Goal: Transaction & Acquisition: Purchase product/service

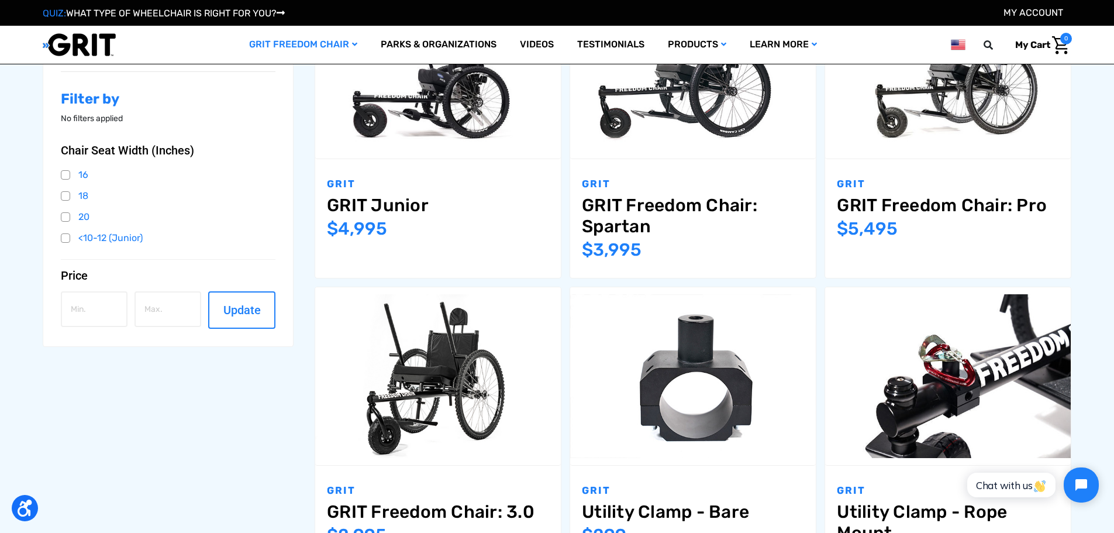
scroll to position [240, 0]
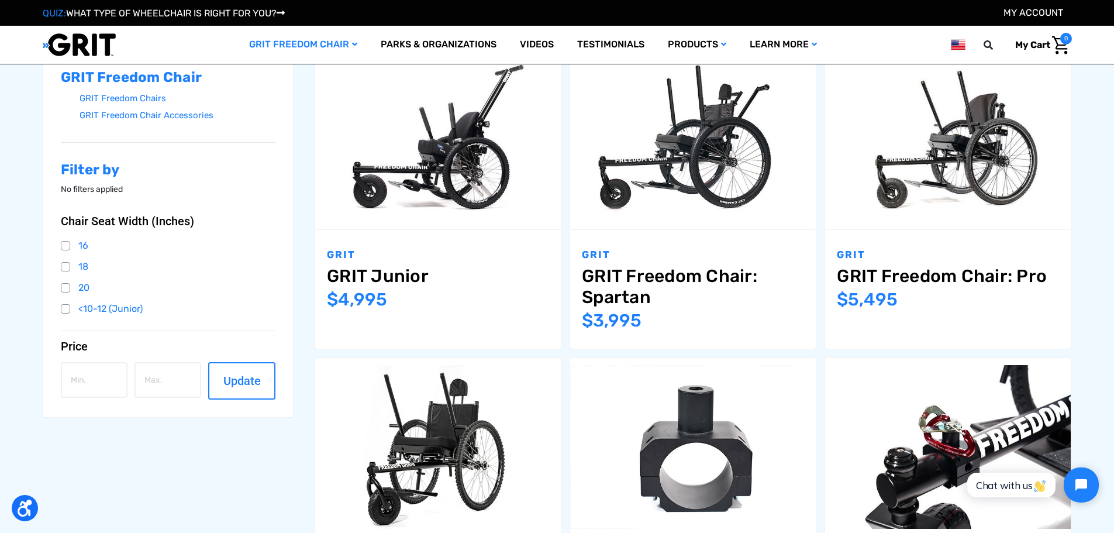
click at [514, 297] on div "Now: $4,995" at bounding box center [438, 300] width 222 height 26
click at [407, 231] on div "GRIT GRIT Junior MSRP: Was: Now: $4,995" at bounding box center [438, 289] width 246 height 119
click at [399, 207] on img "GRIT Junior,$4,995.00\a" at bounding box center [438, 140] width 246 height 164
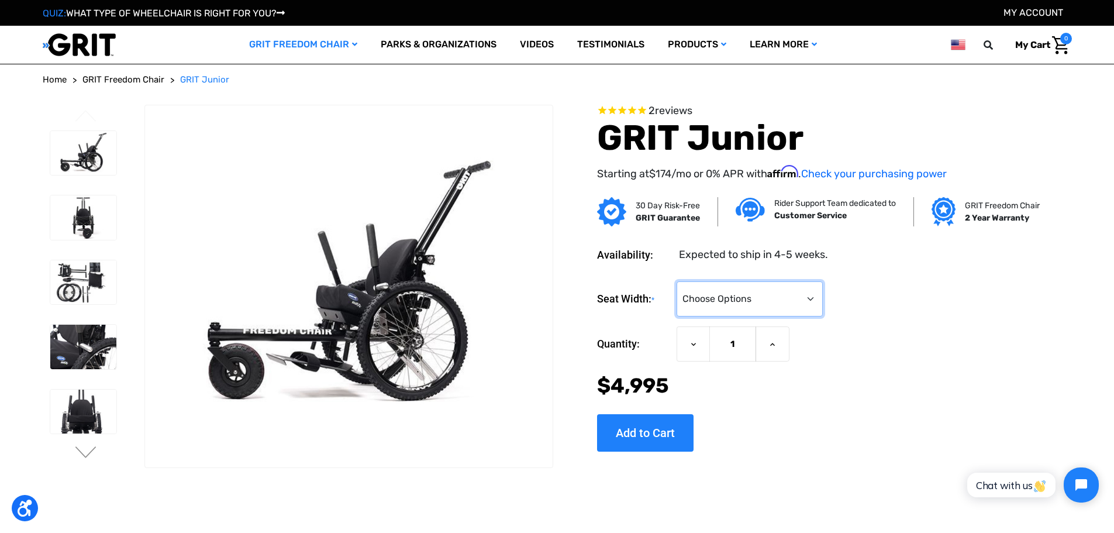
click at [749, 303] on select "Choose Options <10" 11-12"" at bounding box center [750, 298] width 146 height 35
click at [938, 319] on form "Seat Width: * Choose Options <10" 11-12" Current Stock: Quantity: Decrease Quan…" at bounding box center [816, 340] width 439 height 119
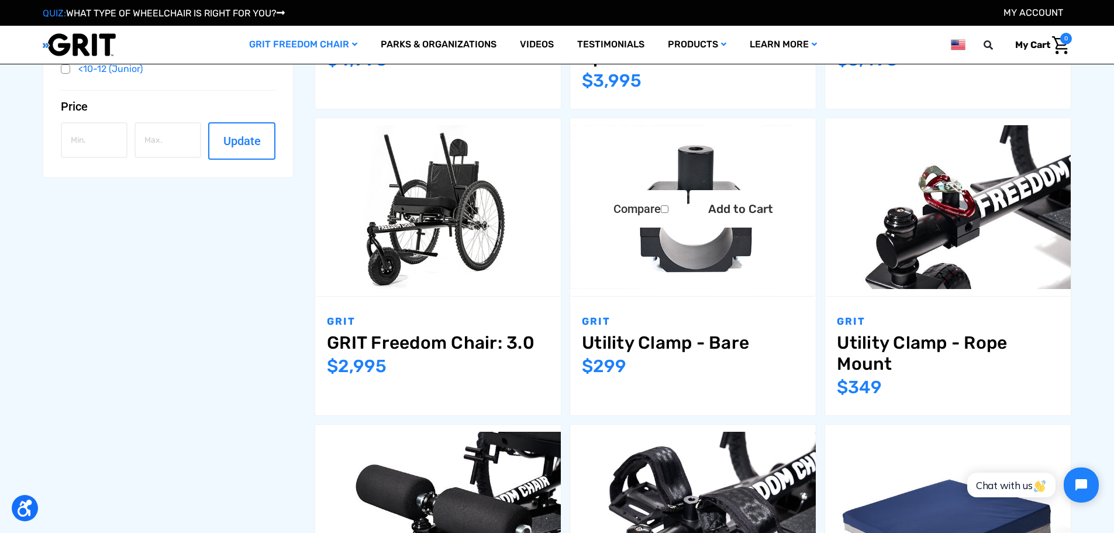
scroll to position [304, 0]
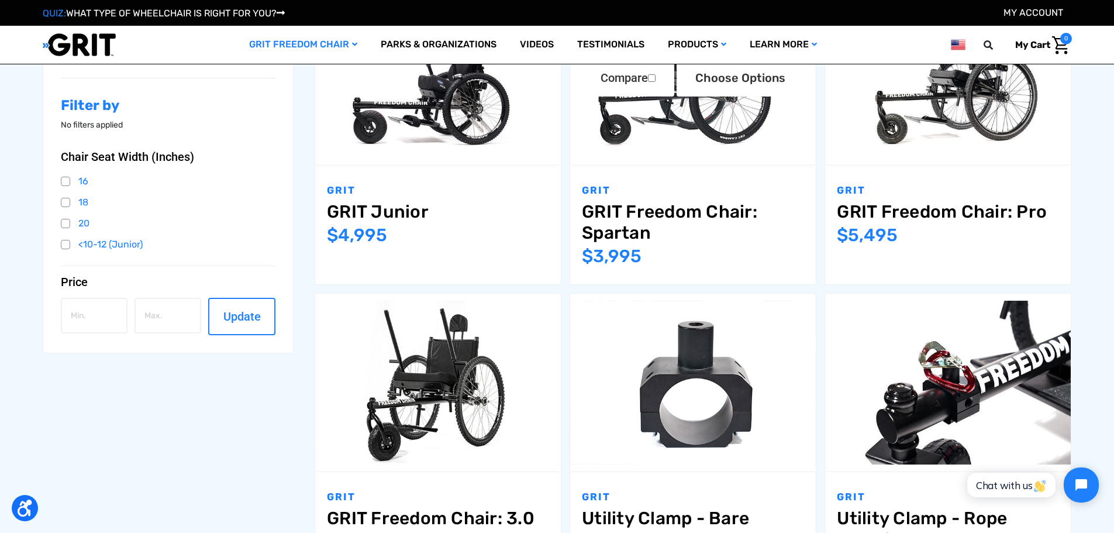
click at [676, 125] on img "GRIT Freedom Chair: Spartan,$3,995.00\a" at bounding box center [693, 76] width 246 height 164
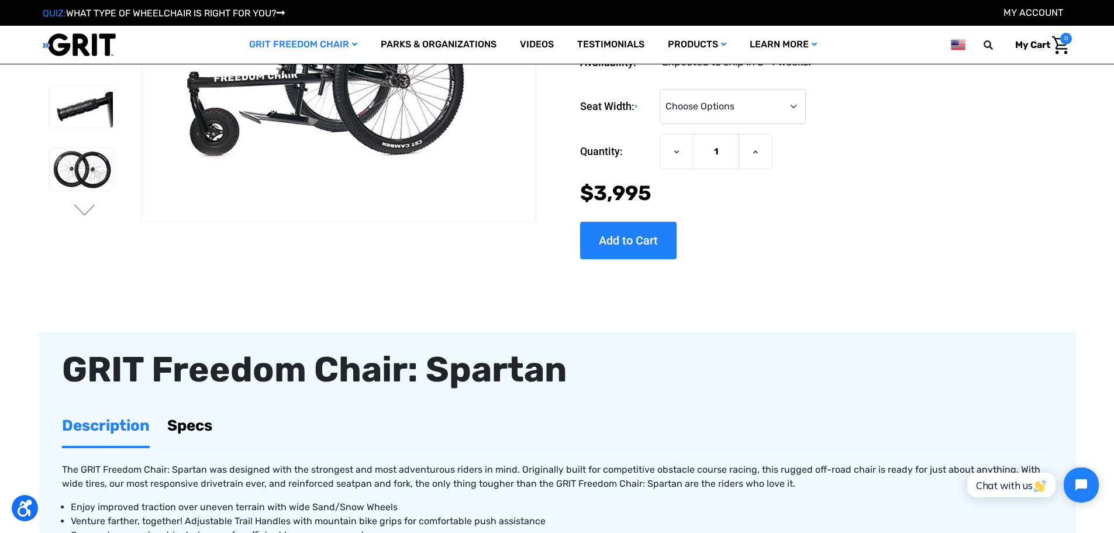
scroll to position [175, 0]
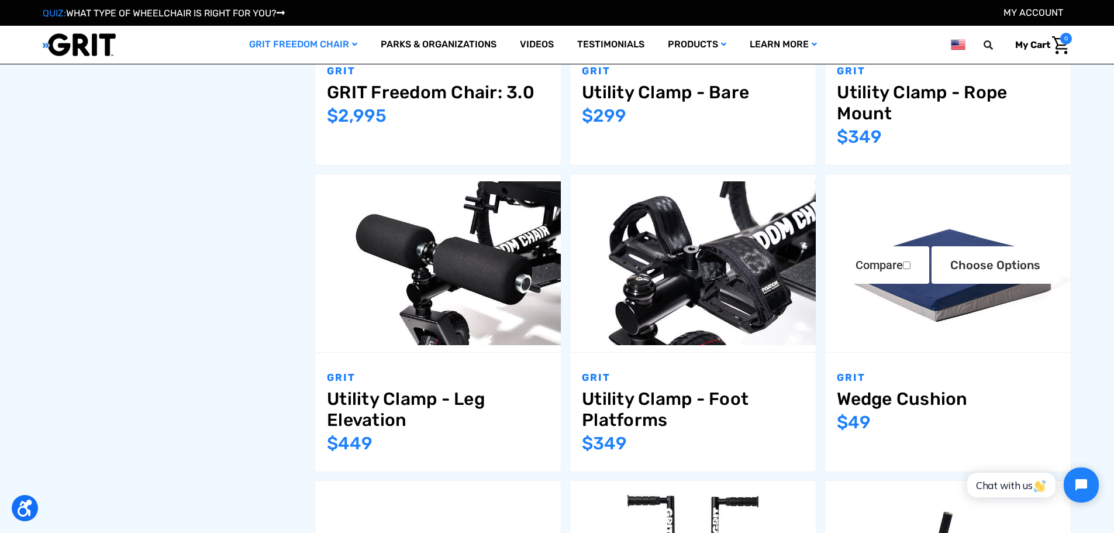
scroll to position [745, 0]
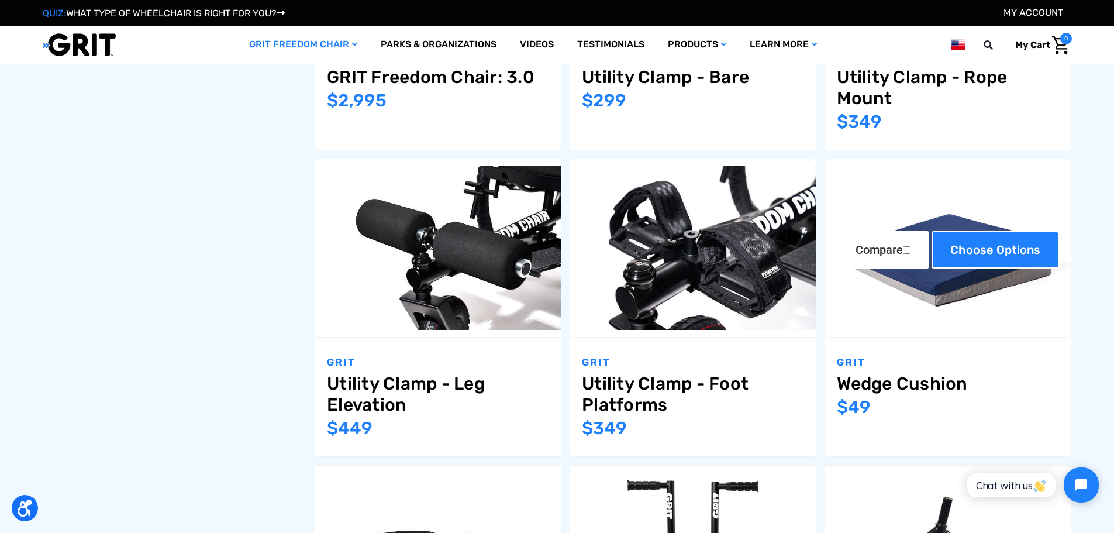
click at [1056, 257] on link "Choose Options" at bounding box center [996, 249] width 128 height 37
